Goal: Find specific page/section: Find specific page/section

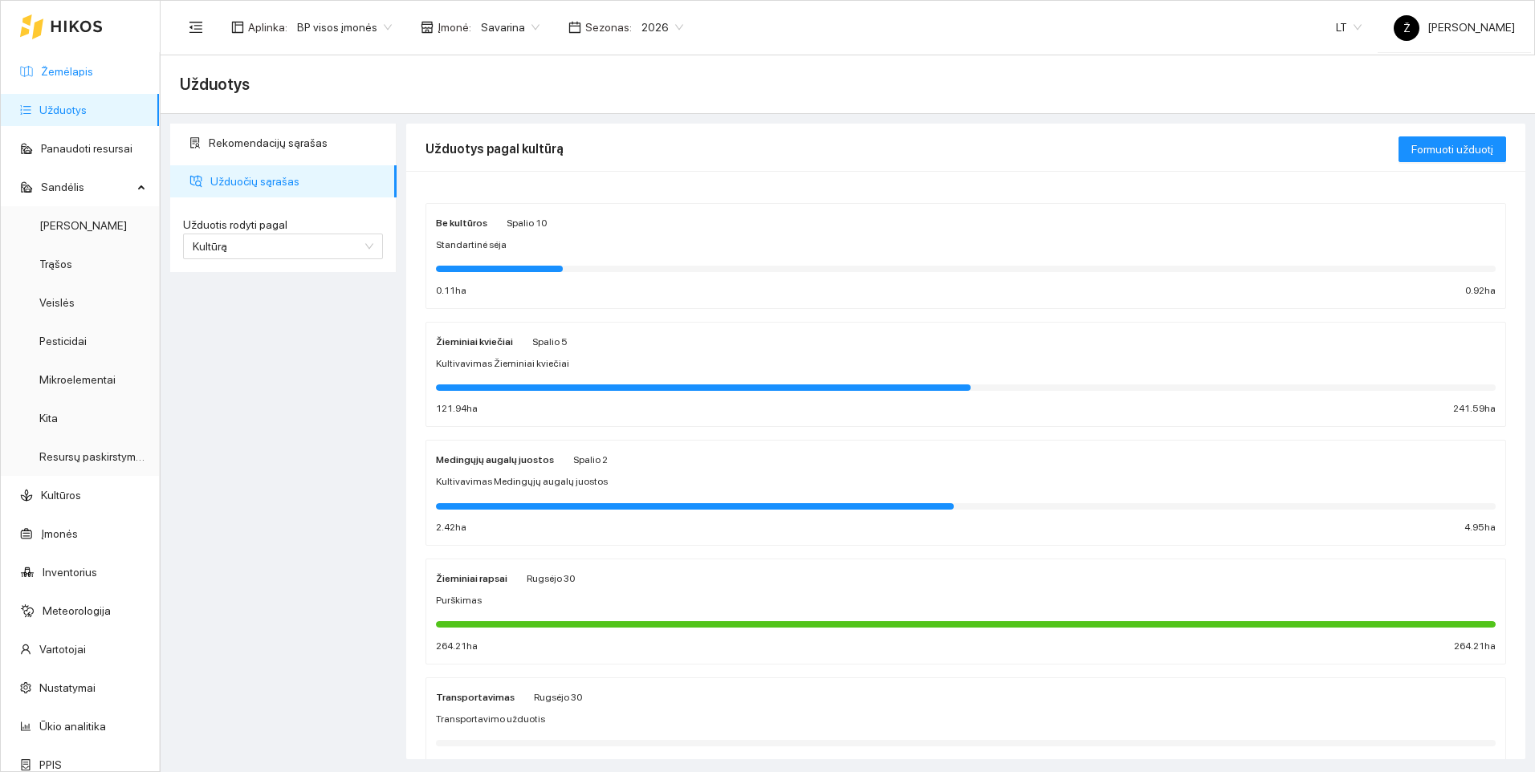
click at [76, 71] on link "Žemėlapis" at bounding box center [67, 71] width 52 height 13
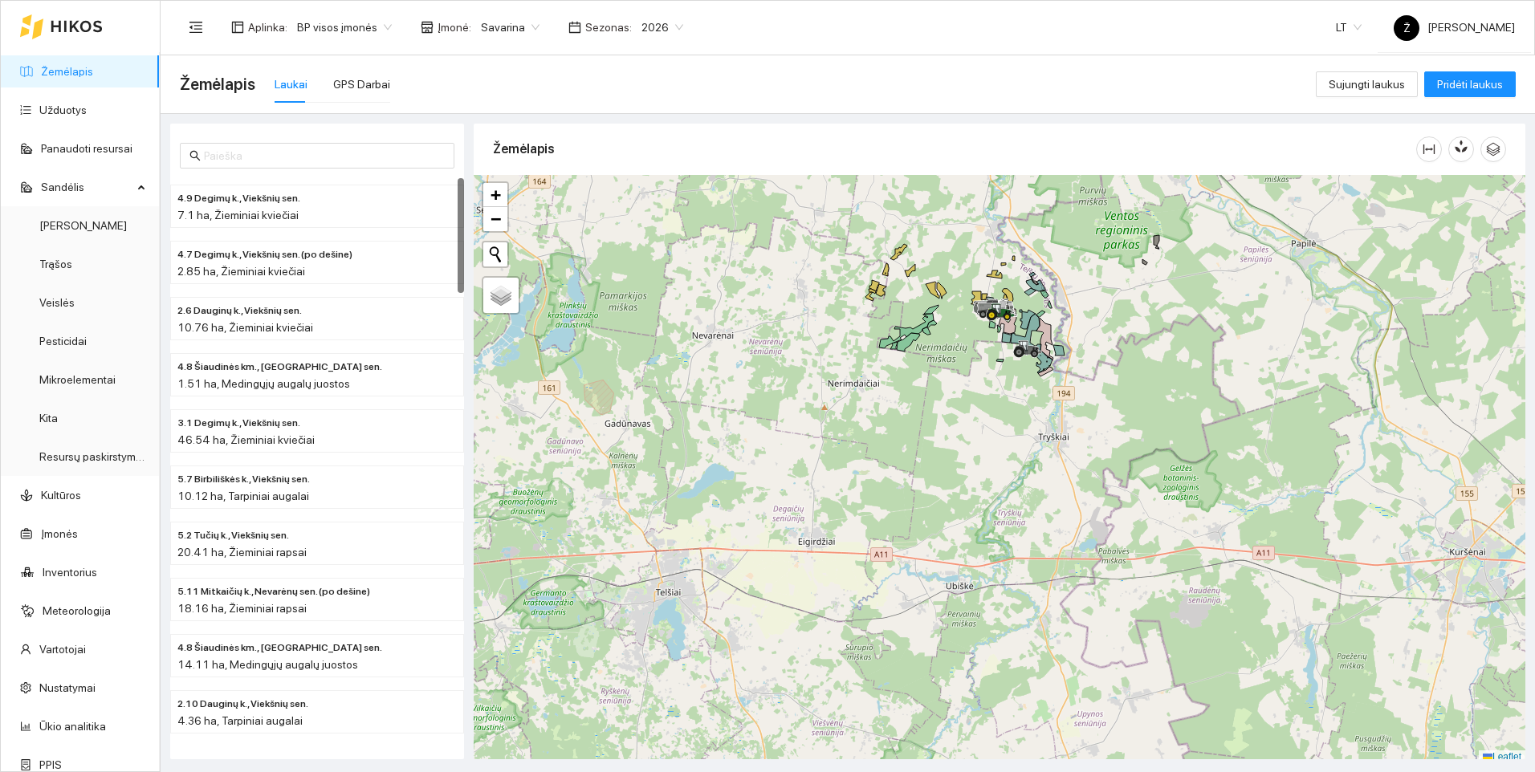
scroll to position [5, 0]
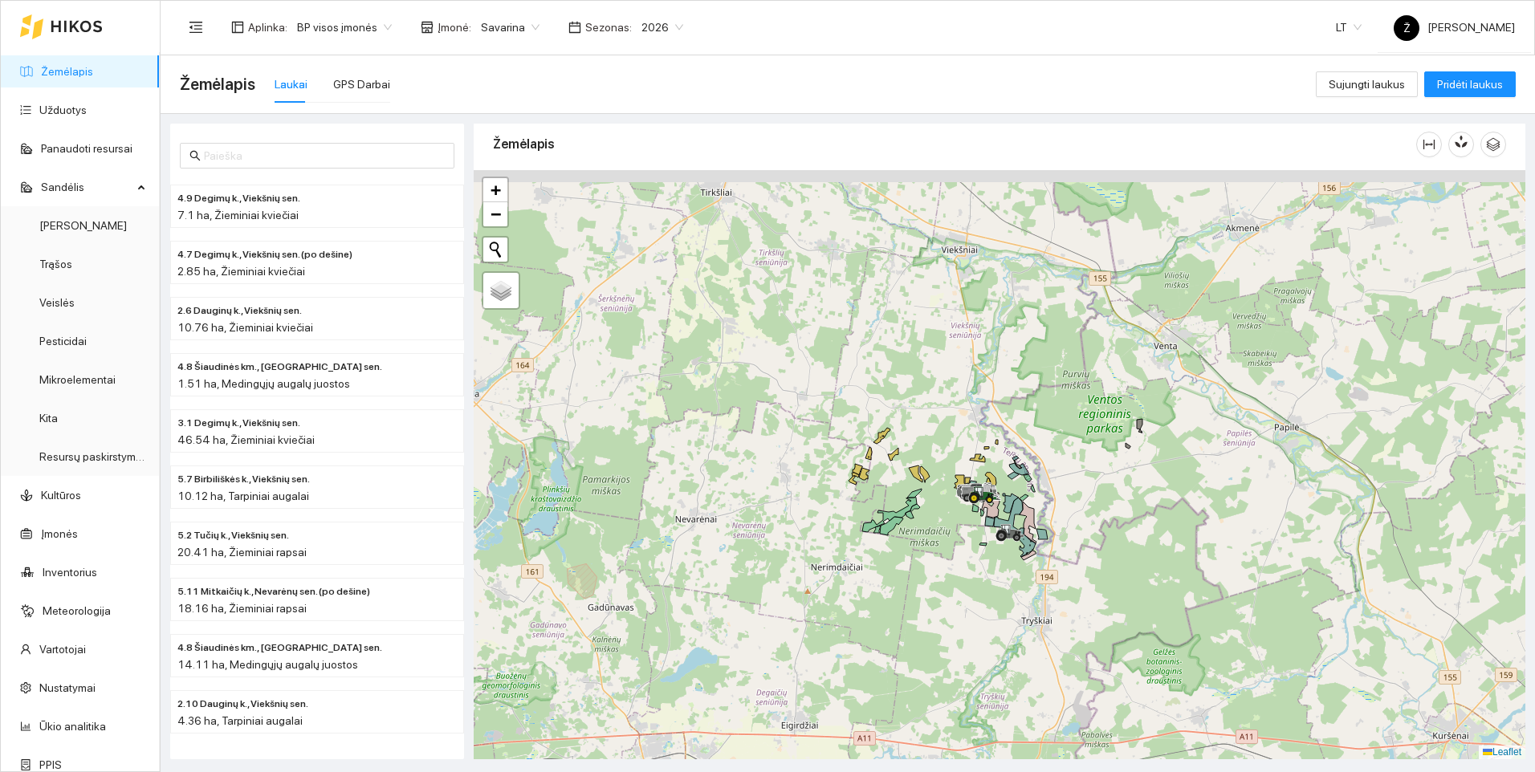
drag, startPoint x: 1033, startPoint y: 396, endPoint x: 1016, endPoint y: 585, distance: 189.4
click at [1016, 585] on div at bounding box center [1000, 464] width 1052 height 589
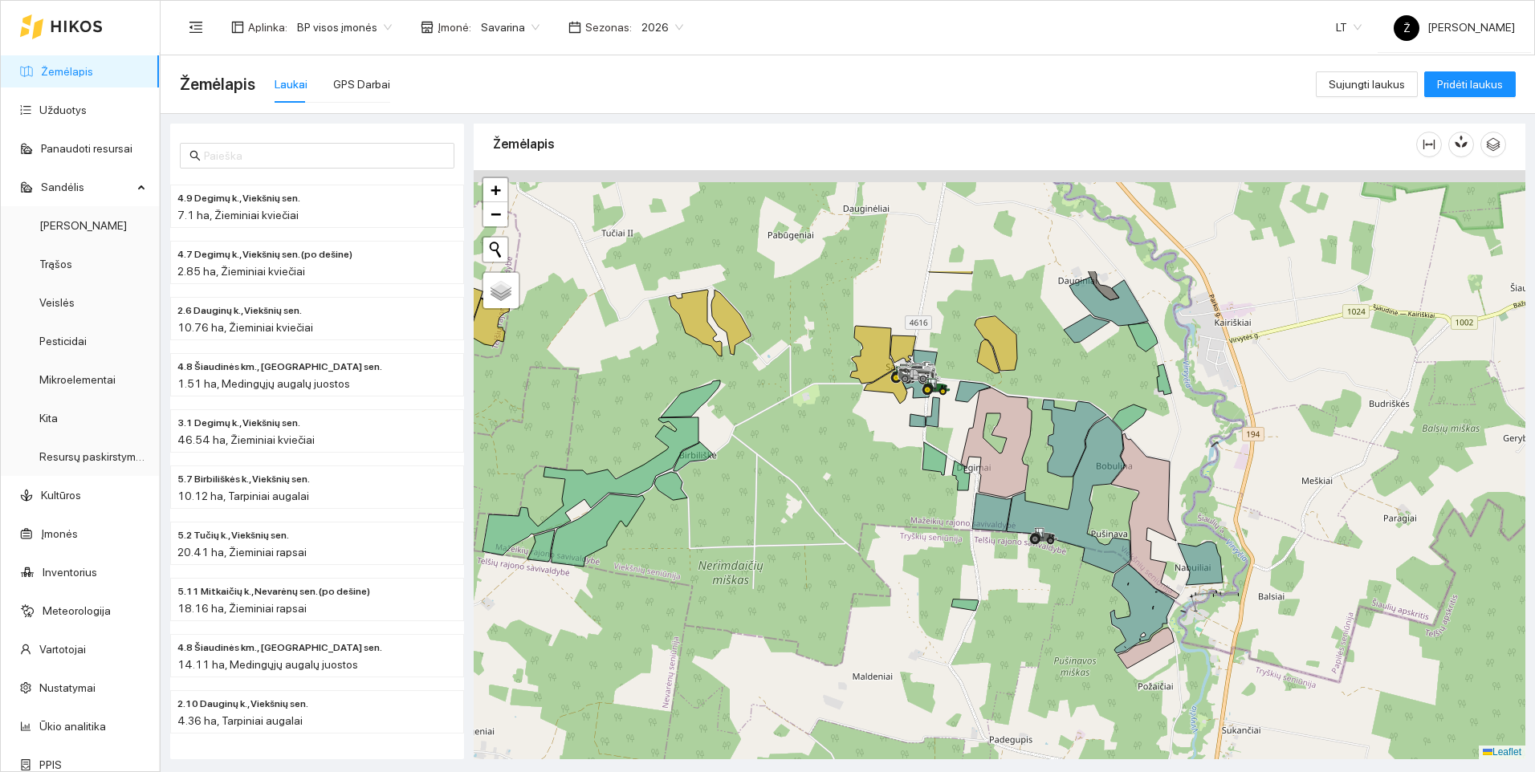
drag, startPoint x: 976, startPoint y: 454, endPoint x: 1045, endPoint y: 614, distance: 175.1
click at [1045, 614] on div at bounding box center [1000, 464] width 1052 height 589
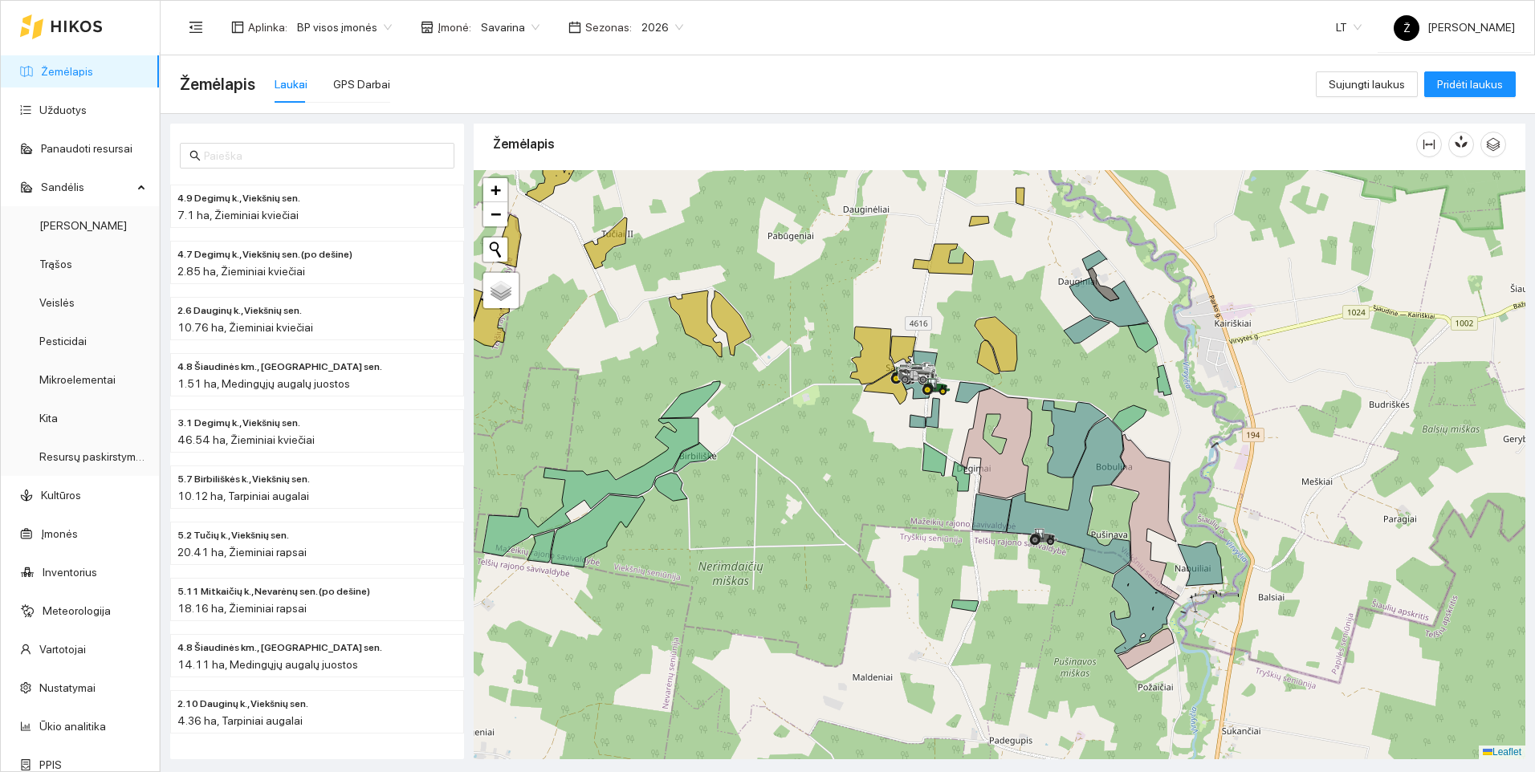
click at [931, 479] on div at bounding box center [1000, 464] width 1052 height 589
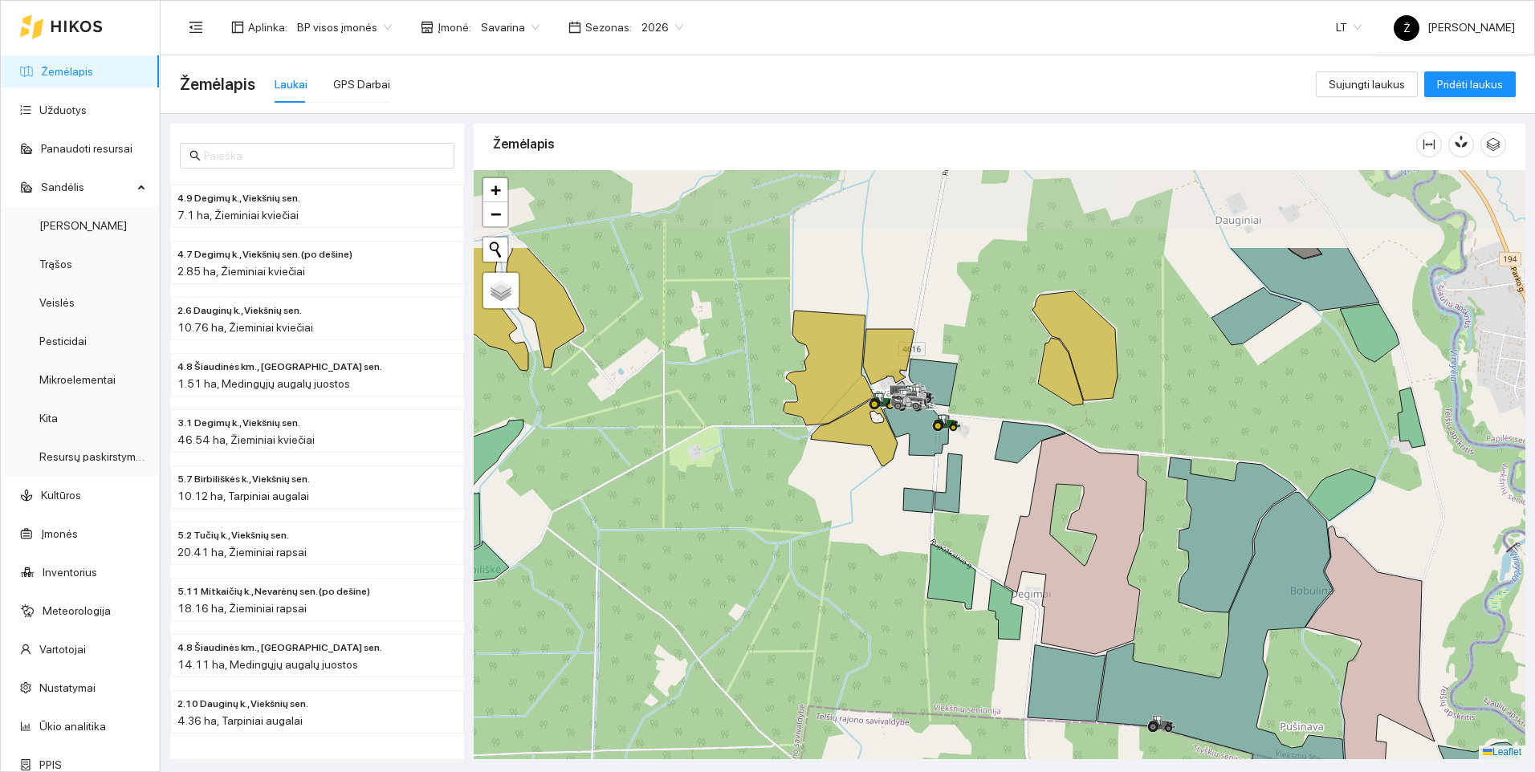
drag, startPoint x: 982, startPoint y: 387, endPoint x: 996, endPoint y: 524, distance: 137.2
click at [996, 524] on div at bounding box center [1000, 464] width 1052 height 589
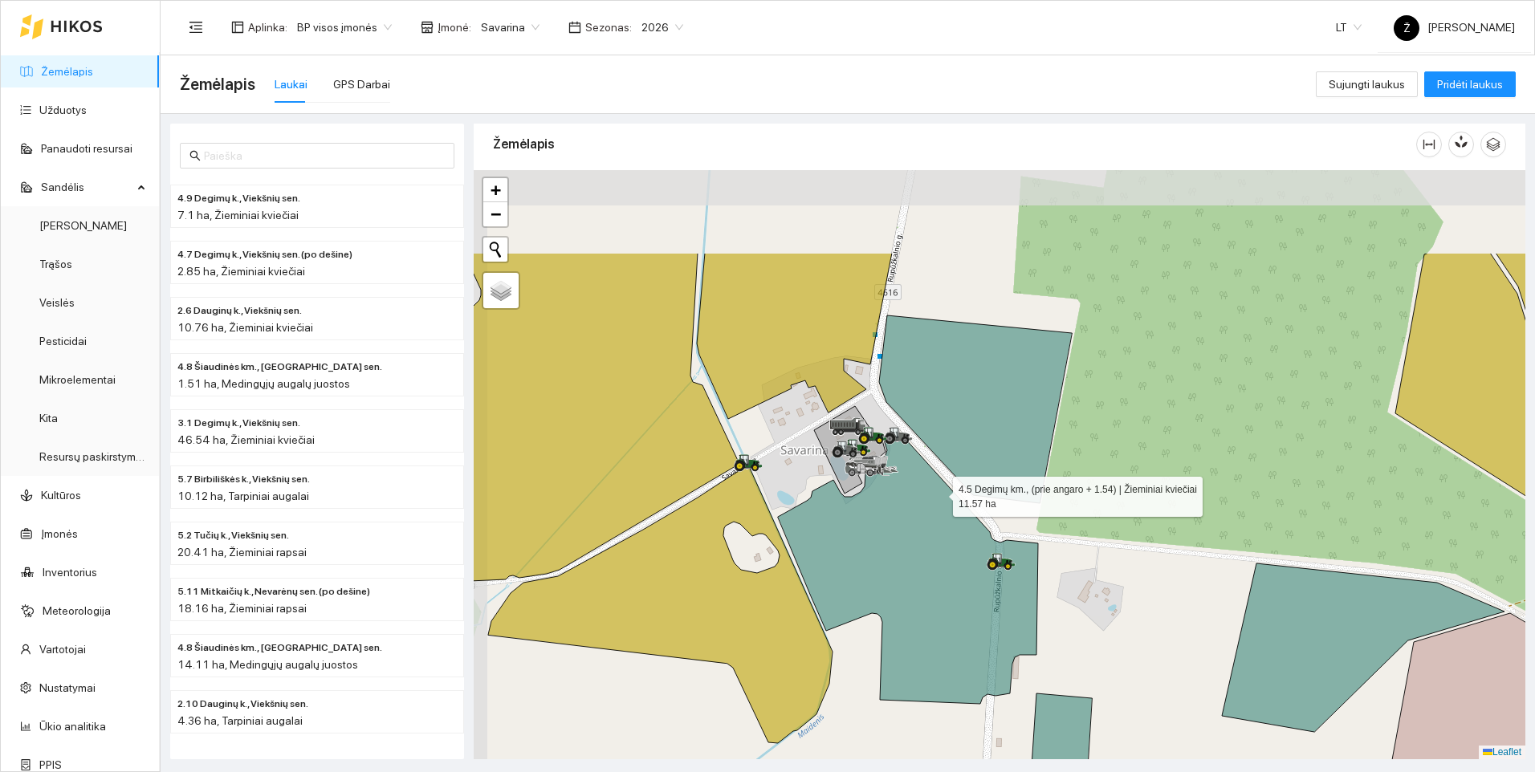
drag, startPoint x: 884, startPoint y: 349, endPoint x: 938, endPoint y: 491, distance: 152.0
click at [938, 491] on icon at bounding box center [908, 566] width 260 height 275
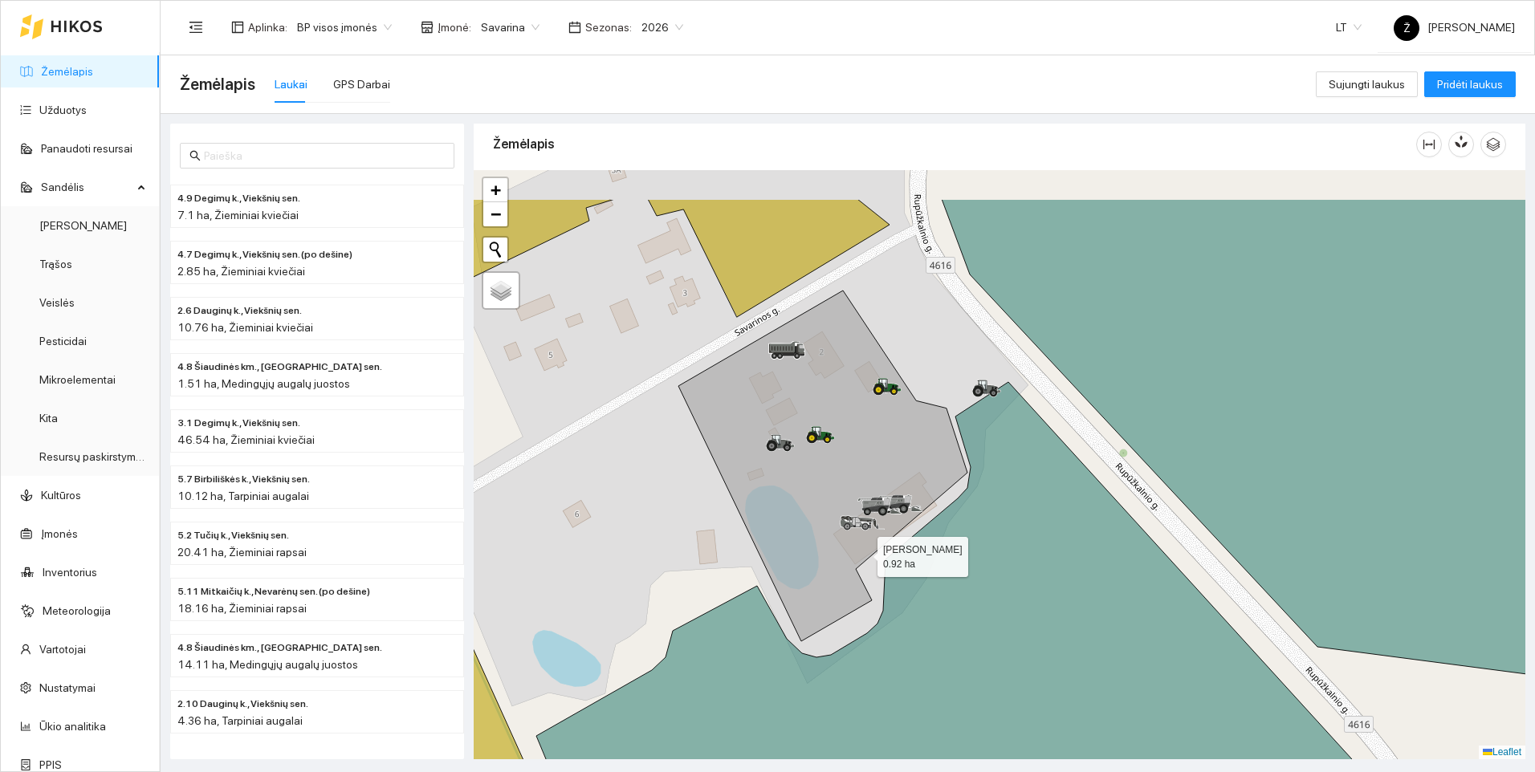
drag, startPoint x: 860, startPoint y: 464, endPoint x: 866, endPoint y: 564, distance: 99.7
click at [866, 564] on icon at bounding box center [822, 466] width 289 height 351
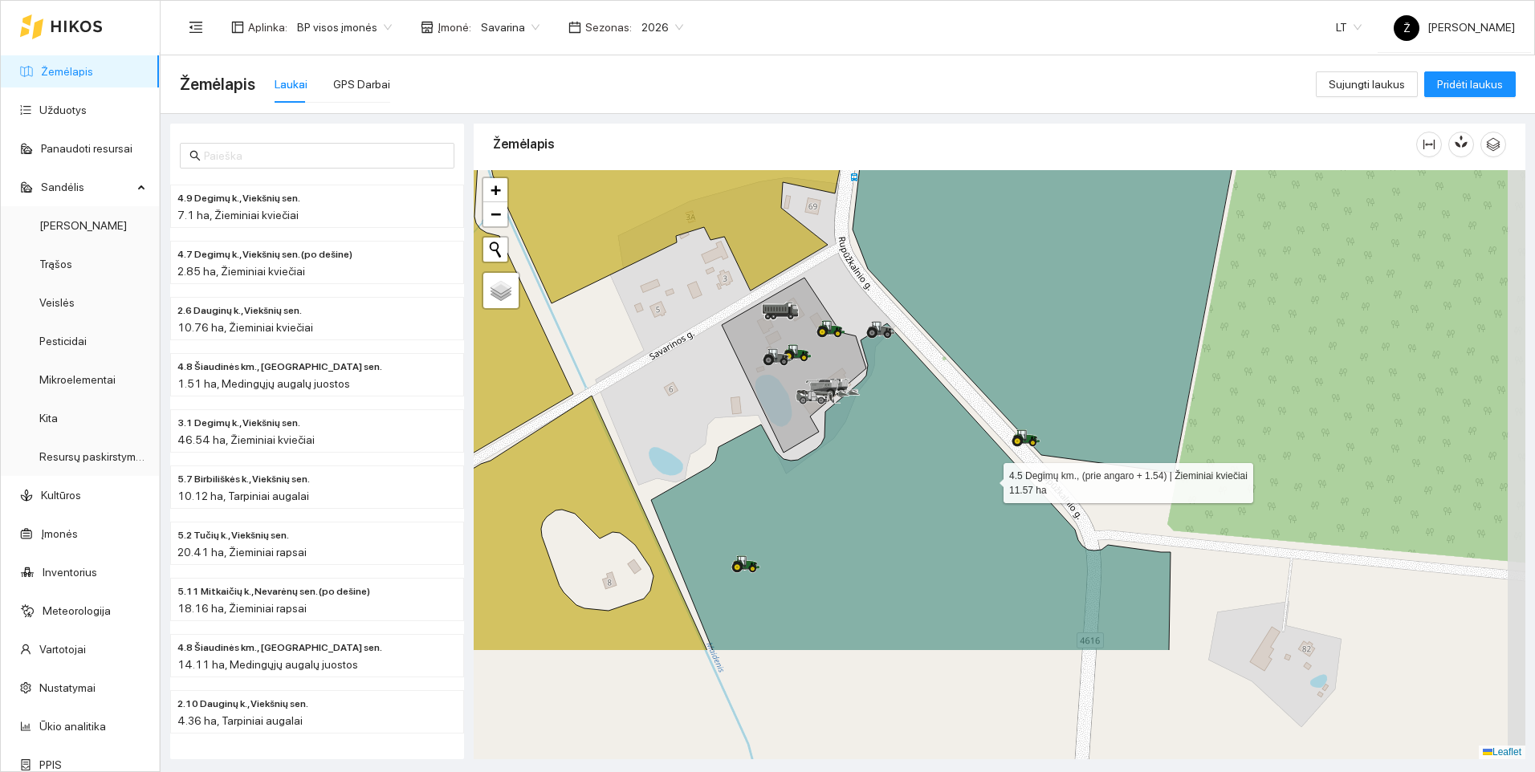
drag, startPoint x: 1089, startPoint y: 649, endPoint x: 989, endPoint y: 480, distance: 195.8
click at [989, 480] on icon at bounding box center [911, 488] width 520 height 328
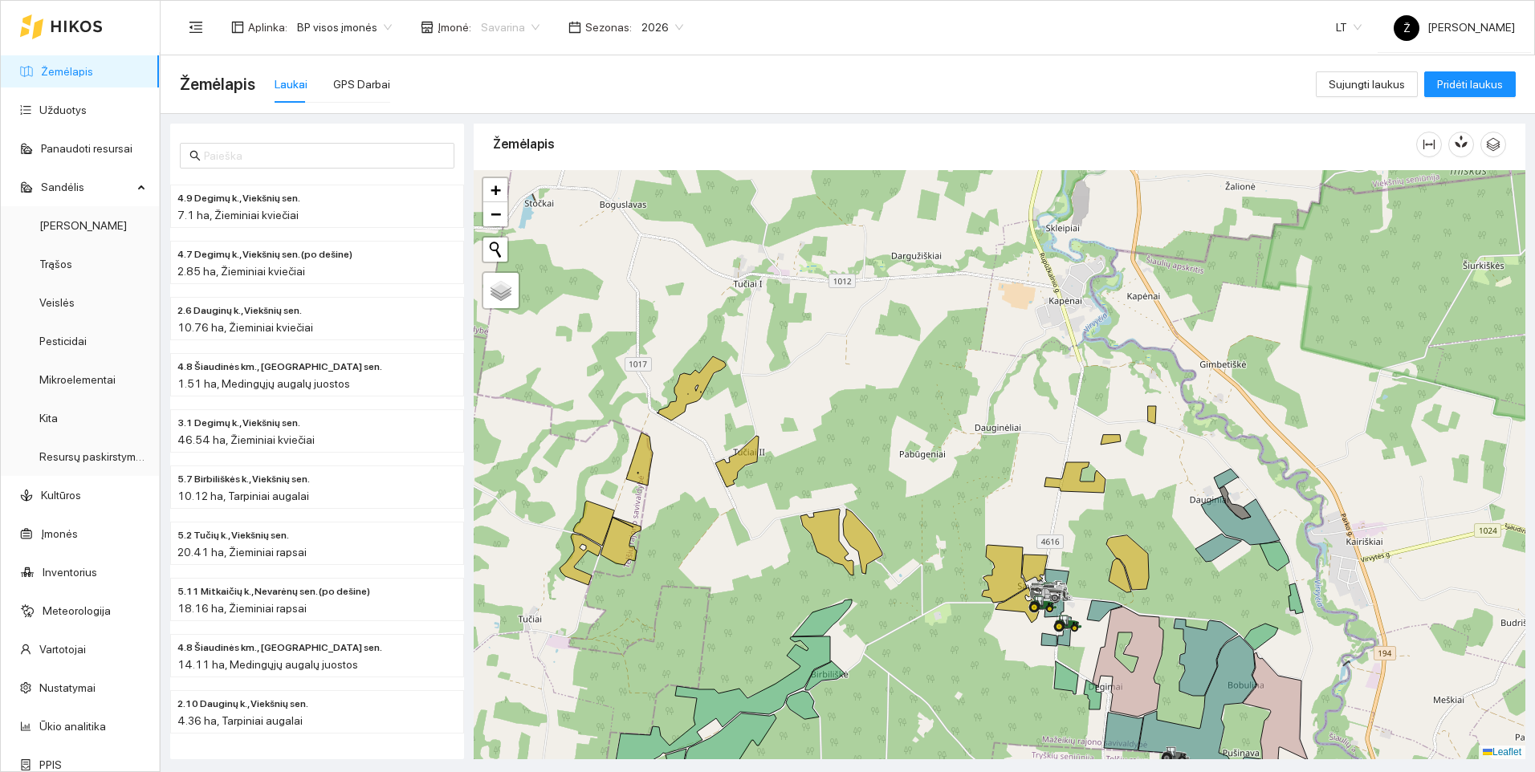
click at [519, 26] on span "Savarina" at bounding box center [510, 27] width 59 height 24
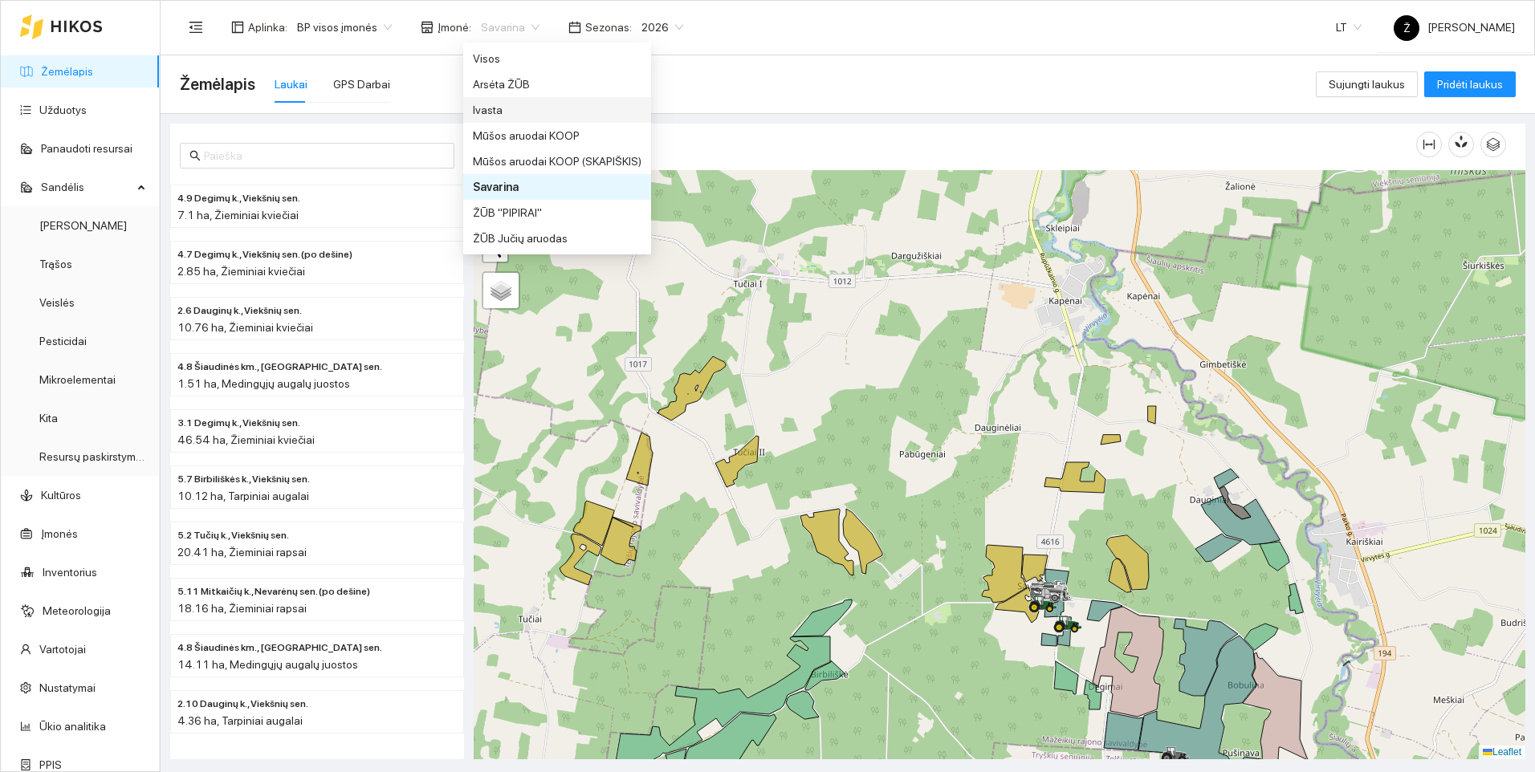
click at [479, 103] on div "Ivasta" at bounding box center [557, 110] width 169 height 18
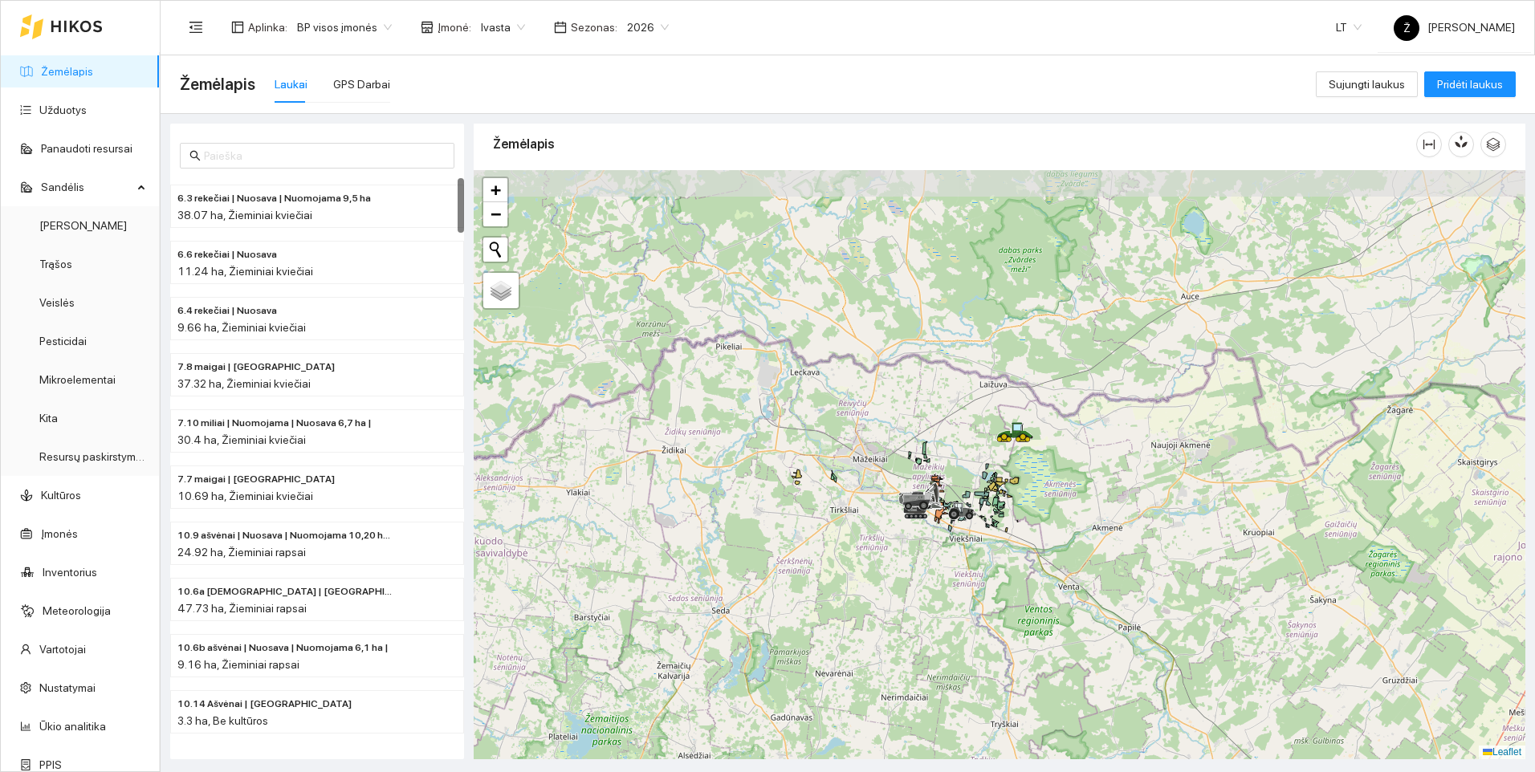
drag, startPoint x: 922, startPoint y: 344, endPoint x: 986, endPoint y: 586, distance: 250.1
click at [986, 586] on div at bounding box center [1000, 464] width 1052 height 589
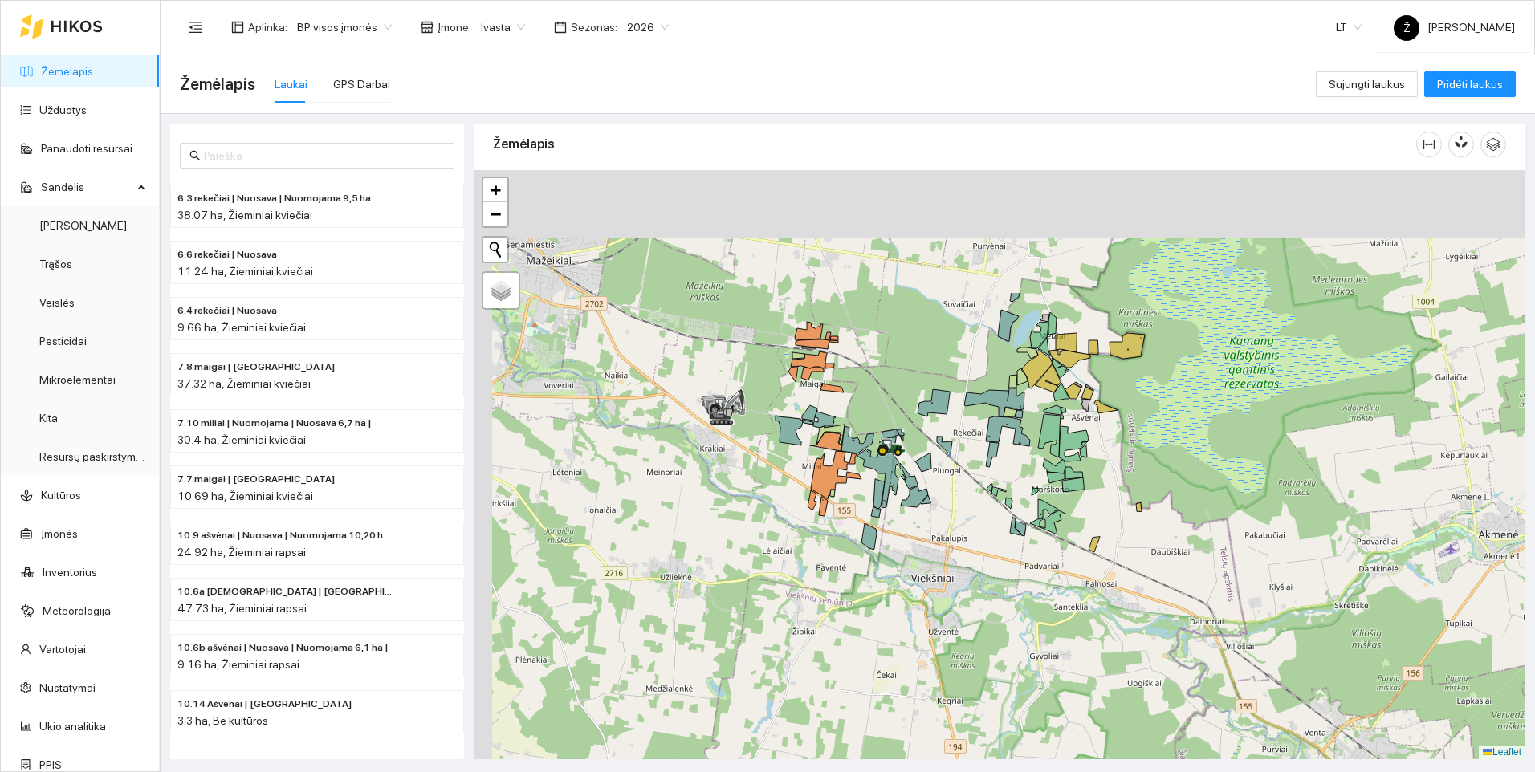
drag, startPoint x: 931, startPoint y: 454, endPoint x: 981, endPoint y: 691, distance: 242.2
click at [981, 691] on div at bounding box center [1000, 464] width 1052 height 589
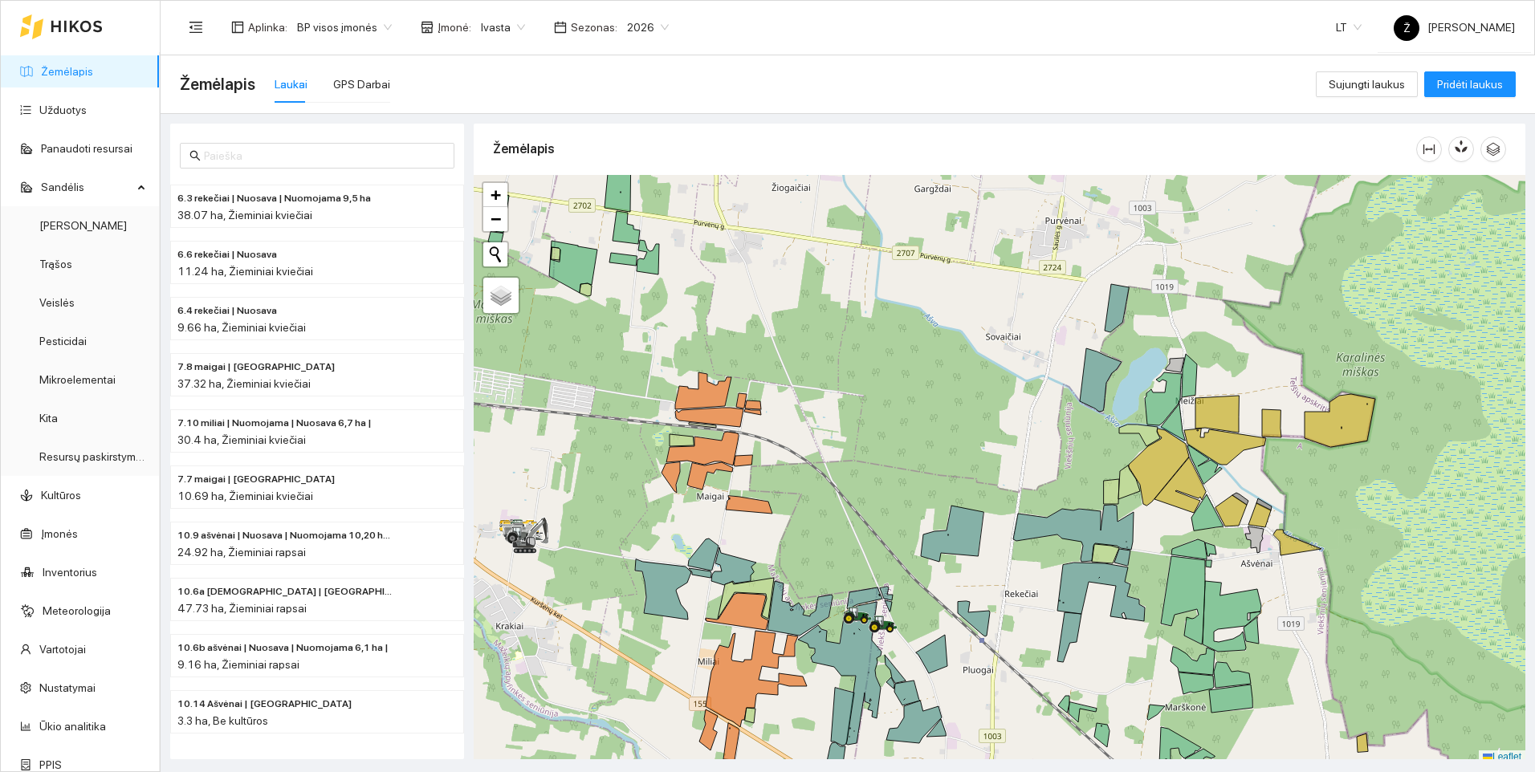
scroll to position [5, 0]
